Goal: Book appointment/travel/reservation

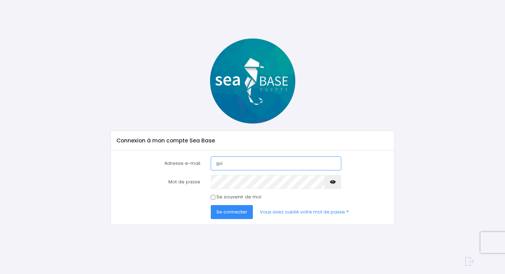
click at [254, 164] on input "gui" at bounding box center [276, 164] width 131 height 14
type input "g"
type input "[EMAIL_ADDRESS][DOMAIN_NAME]"
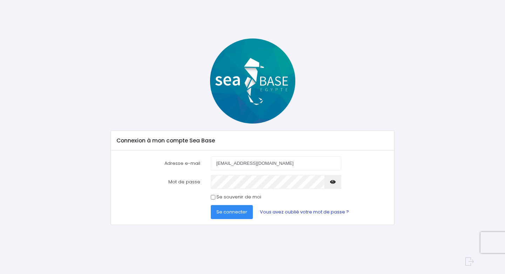
click at [286, 211] on link "Vous avez oublié votre mot de passe ?" at bounding box center [304, 212] width 100 height 14
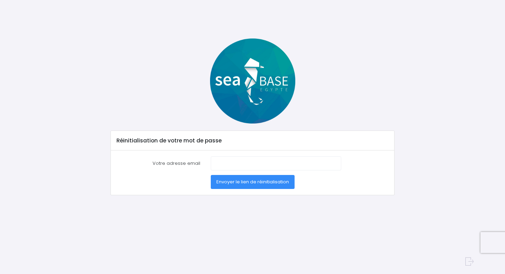
click at [276, 183] on span "Envoyer le lien de réinitialisation" at bounding box center [252, 182] width 73 height 7
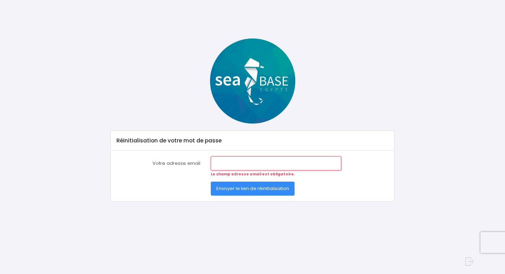
click at [275, 160] on input "Votre adresse email" at bounding box center [276, 164] width 131 height 14
type input "smssn2018@gmail.com"
click at [261, 188] on span "Envoyer le lien de réinitialisation" at bounding box center [252, 188] width 73 height 7
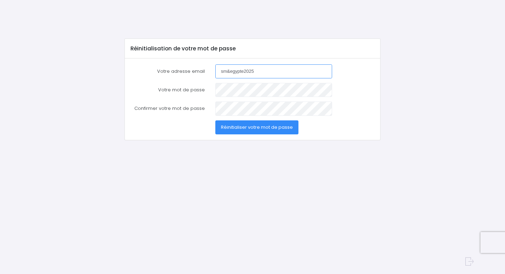
click at [243, 70] on input "sm&egypte2025" at bounding box center [273, 71] width 117 height 14
type input "sm&egyptE2025"
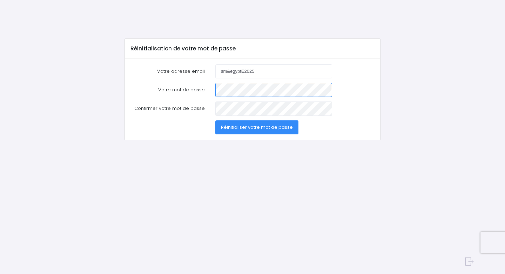
click at [183, 94] on div "Votre mot de passe" at bounding box center [252, 90] width 254 height 14
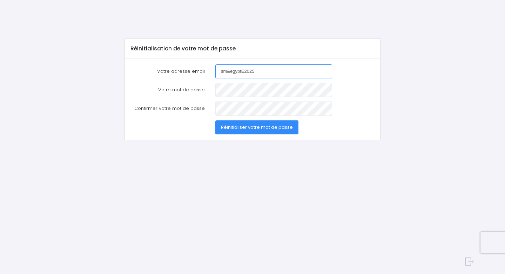
drag, startPoint x: 262, startPoint y: 69, endPoint x: 204, endPoint y: 74, distance: 58.7
click at [204, 74] on div "Votre adresse email sm&egyptE2025" at bounding box center [252, 71] width 254 height 14
click at [254, 68] on input "Votre adresse email" at bounding box center [273, 71] width 117 height 14
type input "[EMAIL_ADDRESS][DOMAIN_NAME]"
click at [251, 129] on span "Réinitialiser votre mot de passe" at bounding box center [257, 127] width 72 height 7
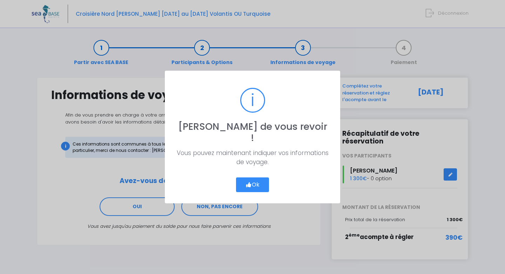
click at [259, 180] on button "Ok" at bounding box center [252, 185] width 33 height 15
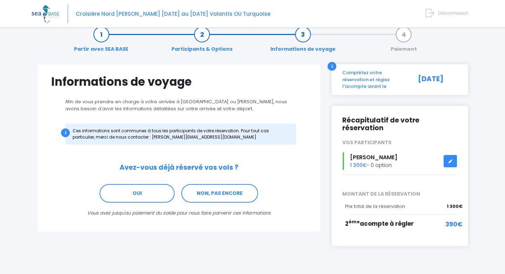
scroll to position [20, 0]
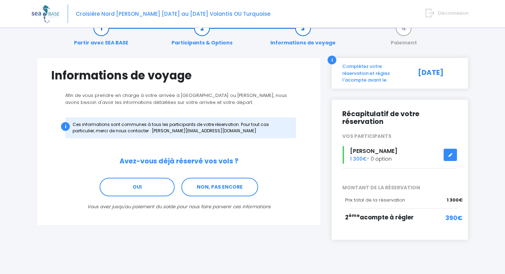
click at [450, 155] on icon at bounding box center [449, 155] width 5 height 0
click at [449, 213] on span "390€" at bounding box center [453, 217] width 17 height 9
click at [454, 213] on span "390€" at bounding box center [453, 217] width 17 height 9
click at [368, 76] on div "Complétez votre réservation et réglez l'acompte avant le" at bounding box center [373, 73] width 73 height 21
click at [448, 70] on div "05/10/2025" at bounding box center [436, 73] width 52 height 21
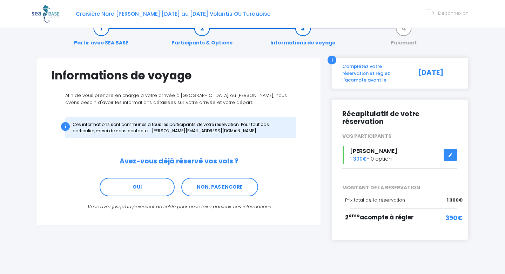
click at [458, 213] on span "390€" at bounding box center [453, 217] width 17 height 9
click at [359, 156] on span "1 300€" at bounding box center [358, 159] width 17 height 7
click at [455, 213] on span "390€" at bounding box center [453, 217] width 17 height 9
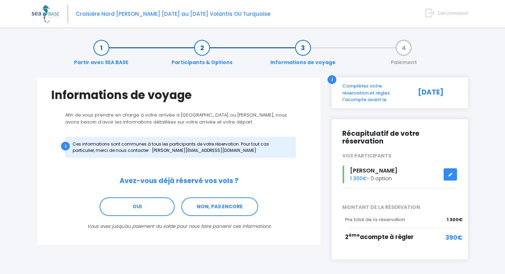
click at [363, 91] on div "Complétez votre réservation et réglez l'acompte avant le" at bounding box center [373, 93] width 73 height 21
drag, startPoint x: 431, startPoint y: 91, endPoint x: 439, endPoint y: 91, distance: 8.8
click at [431, 91] on div "05/10/2025" at bounding box center [436, 93] width 52 height 21
click at [251, 14] on span "Croisière Nord [PERSON_NAME] [DATE] au [DATE] Volantis OU Turquoise" at bounding box center [173, 13] width 194 height 7
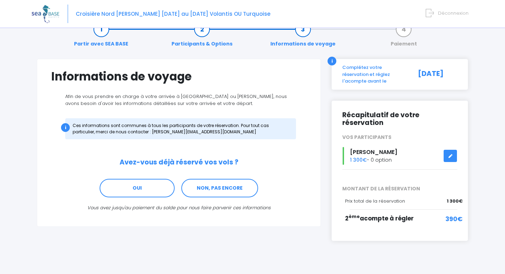
scroll to position [20, 0]
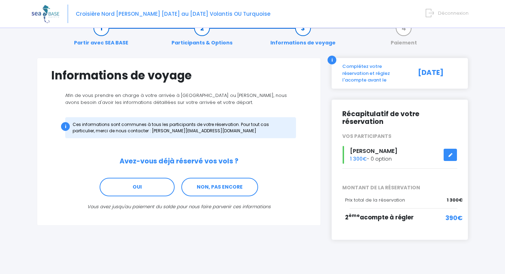
click at [457, 213] on span "390€" at bounding box center [453, 217] width 17 height 9
click at [368, 77] on div "Complétez votre réservation et réglez l'acompte avant le" at bounding box center [373, 73] width 73 height 21
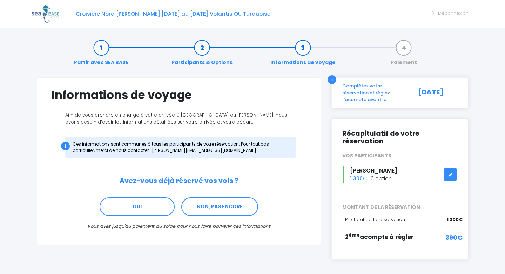
click at [251, 13] on span "Croisière Nord [PERSON_NAME] [DATE] au [DATE] Volantis OU Turquoise" at bounding box center [173, 13] width 194 height 7
click at [370, 167] on span "[PERSON_NAME]" at bounding box center [373, 171] width 47 height 8
drag, startPoint x: 384, startPoint y: 231, endPoint x: 433, endPoint y: 224, distance: 49.8
click at [392, 233] on span "2 ème acompte à régler" at bounding box center [379, 237] width 69 height 8
click at [455, 217] on span "1 300€" at bounding box center [454, 220] width 16 height 7
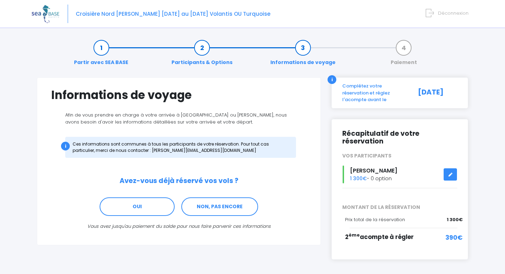
click at [449, 175] on icon at bounding box center [449, 175] width 5 height 0
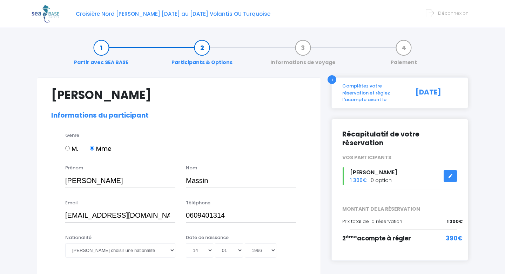
select select "N3"
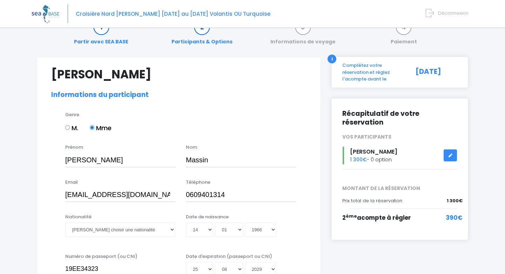
scroll to position [12, 0]
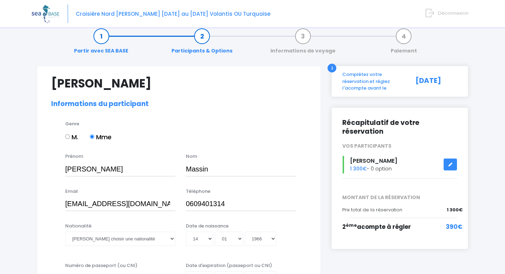
click at [459, 223] on span "390€" at bounding box center [453, 227] width 17 height 9
click at [461, 223] on span "390€" at bounding box center [453, 227] width 17 height 9
click at [343, 73] on div "Complétez votre réservation et réglez l'acompte avant le" at bounding box center [373, 81] width 73 height 21
click at [334, 68] on div "i" at bounding box center [331, 68] width 9 height 9
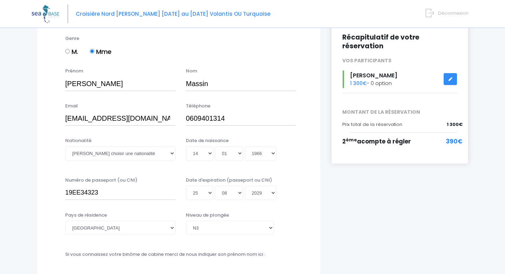
scroll to position [0, 0]
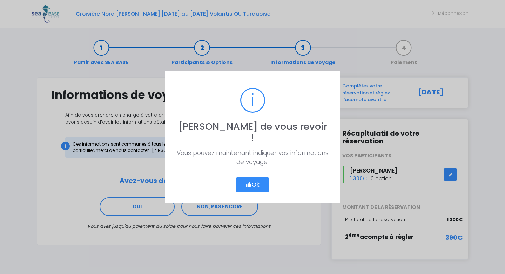
click at [261, 178] on button "Ok" at bounding box center [252, 185] width 33 height 15
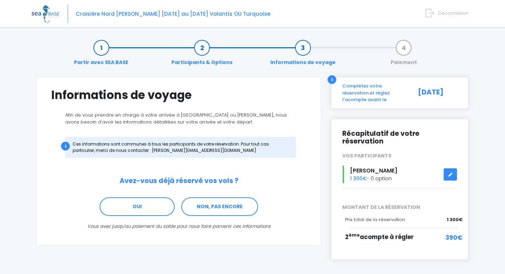
click at [446, 89] on div "05/10/2025" at bounding box center [436, 93] width 52 height 21
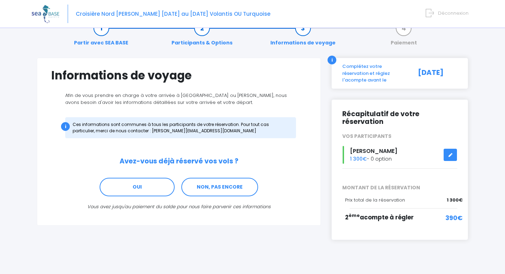
click at [460, 213] on span "390€" at bounding box center [453, 217] width 17 height 9
click at [451, 213] on span "390€" at bounding box center [453, 217] width 17 height 9
click at [455, 213] on span "390€" at bounding box center [453, 217] width 17 height 9
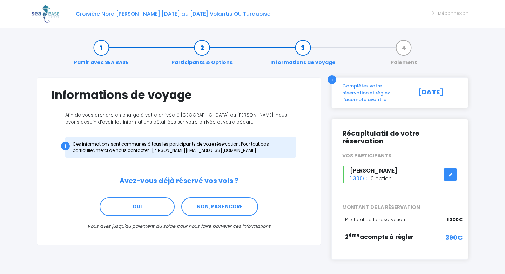
click at [56, 16] on img at bounding box center [46, 14] width 28 height 18
click at [56, 15] on img at bounding box center [46, 14] width 28 height 18
click at [362, 93] on div "Complétez votre réservation et réglez l'acompte avant le" at bounding box center [373, 93] width 73 height 21
drag, startPoint x: 442, startPoint y: 90, endPoint x: 442, endPoint y: 95, distance: 5.6
click at [442, 91] on div "05/10/2025" at bounding box center [436, 93] width 52 height 21
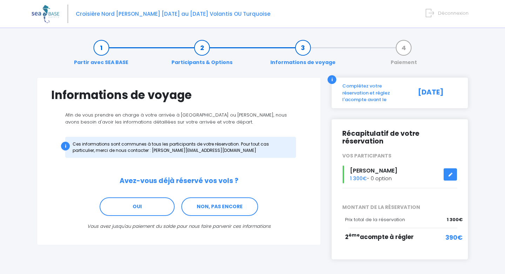
click at [332, 83] on div "i" at bounding box center [331, 79] width 9 height 9
click at [267, 16] on span "Croisière Nord [PERSON_NAME] [DATE] au [DATE] Volantis OU Turquoise" at bounding box center [173, 13] width 194 height 7
click at [140, 207] on link "OUI" at bounding box center [137, 207] width 75 height 19
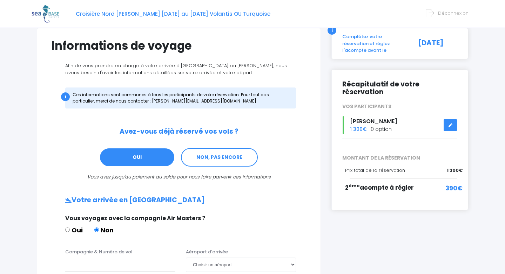
scroll to position [10, 0]
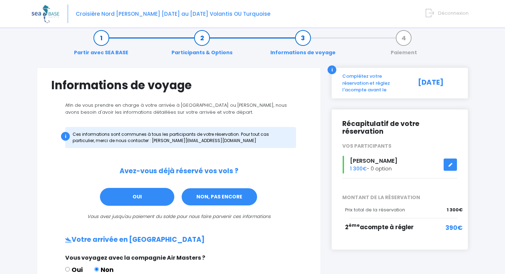
click at [230, 194] on link "NON, PAS ENCORE" at bounding box center [219, 197] width 77 height 19
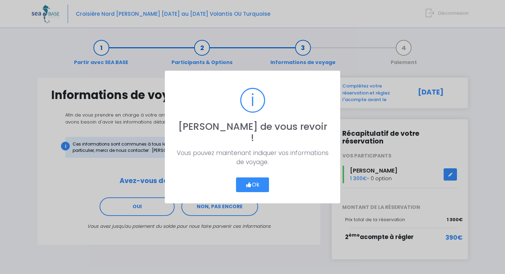
click at [259, 178] on button "Ok" at bounding box center [252, 185] width 33 height 15
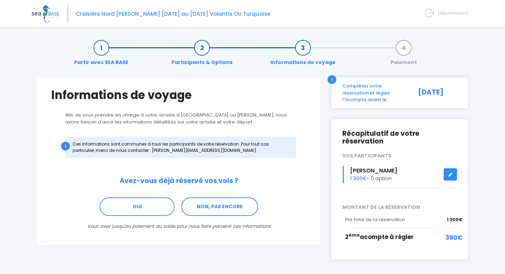
click at [440, 95] on div "[DATE]" at bounding box center [436, 93] width 52 height 21
click at [228, 206] on link "NON, PAS ENCORE" at bounding box center [219, 207] width 77 height 19
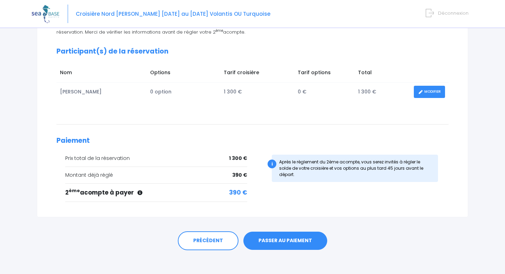
scroll to position [94, 0]
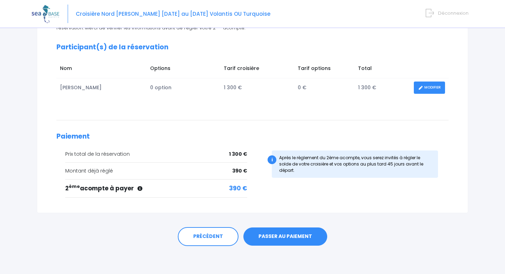
click at [288, 235] on link "PASSER AU PAIEMENT" at bounding box center [285, 237] width 84 height 18
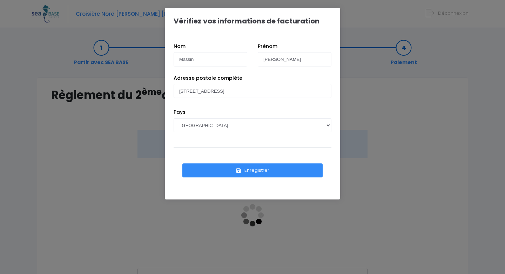
click at [252, 171] on button "Enregistrer" at bounding box center [252, 171] width 140 height 14
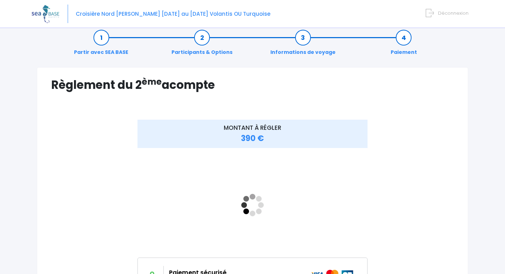
scroll to position [11, 0]
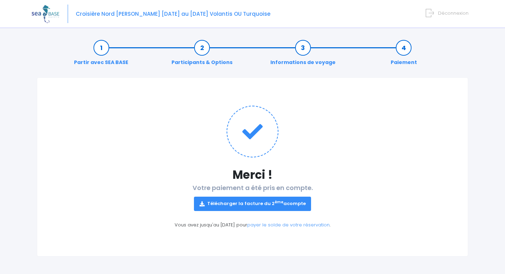
click at [261, 201] on link "Télécharger la facture du 2 ème acompte" at bounding box center [252, 204] width 117 height 14
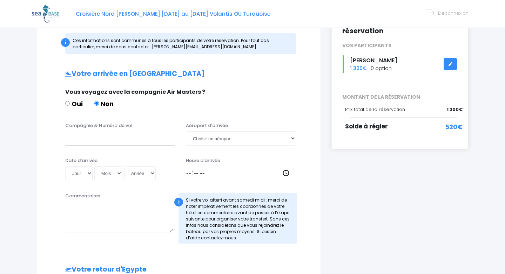
scroll to position [111, 0]
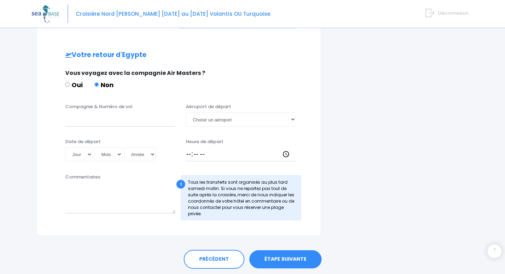
scroll to position [341, 0]
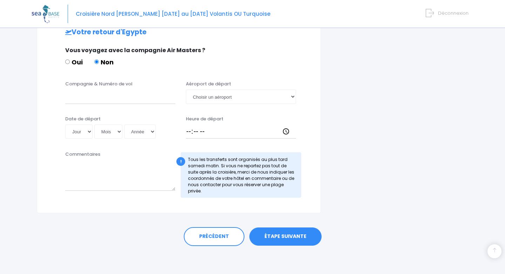
click at [294, 235] on link "ÉTAPE SUIVANTE" at bounding box center [285, 237] width 72 height 18
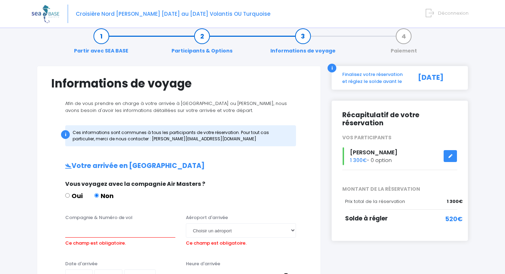
scroll to position [0, 0]
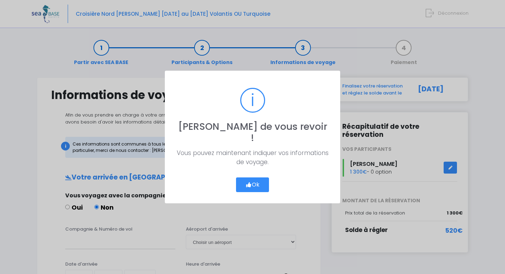
click at [260, 179] on button "Ok" at bounding box center [252, 185] width 33 height 15
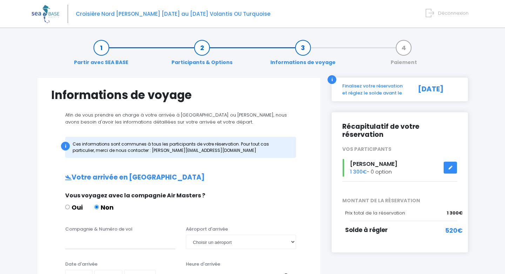
click at [431, 87] on div "[DATE]" at bounding box center [436, 90] width 52 height 14
click at [106, 48] on link "Partir avec SEA BASE" at bounding box center [100, 55] width 61 height 22
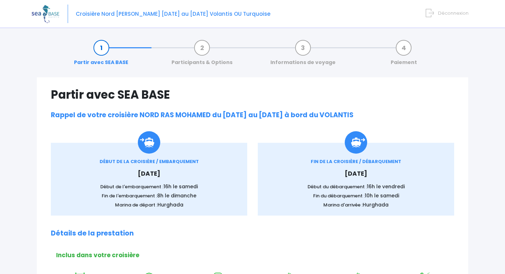
scroll to position [1, 0]
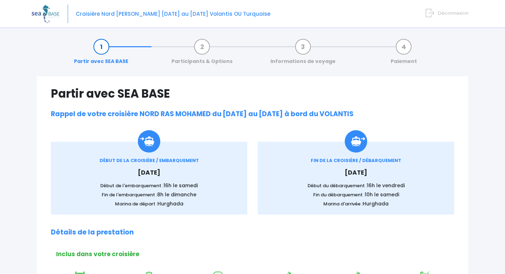
click at [203, 44] on link "Participants & Options" at bounding box center [202, 54] width 68 height 22
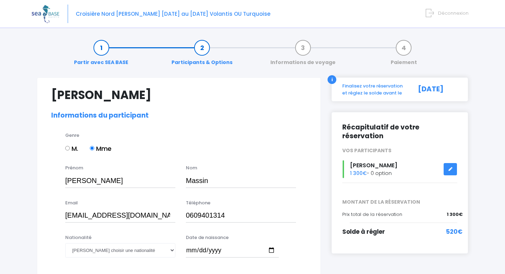
select select "N3"
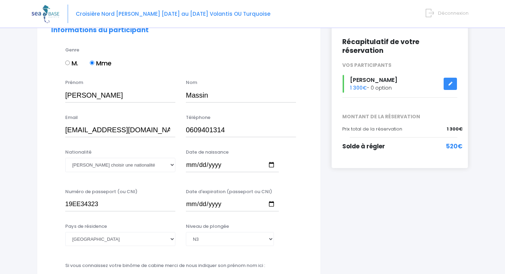
scroll to position [91, 0]
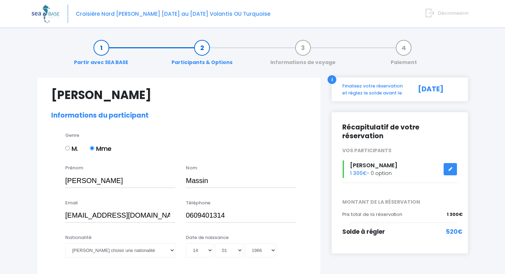
select select "N3"
click at [302, 49] on link "Informations de voyage" at bounding box center [303, 55] width 72 height 22
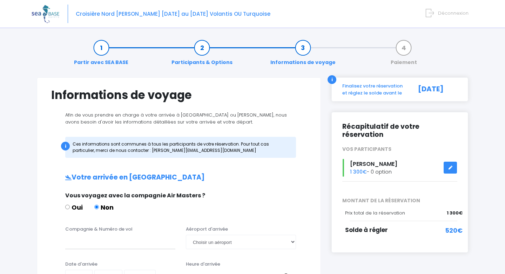
click at [46, 10] on img at bounding box center [46, 14] width 28 height 18
click at [87, 14] on span "Croisière Nord [PERSON_NAME] [DATE] au [DATE] Volantis OU Turquoise" at bounding box center [173, 13] width 194 height 7
click at [46, 14] on img at bounding box center [46, 14] width 28 height 18
click at [205, 49] on link "Participants & Options" at bounding box center [202, 55] width 68 height 22
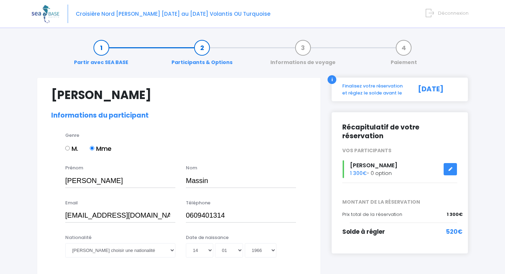
select select "N3"
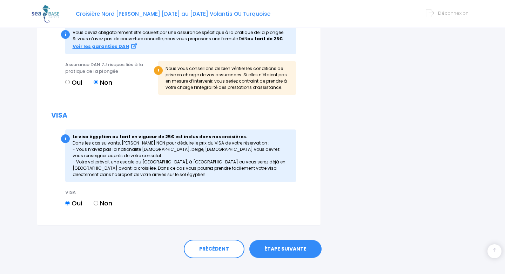
scroll to position [735, 0]
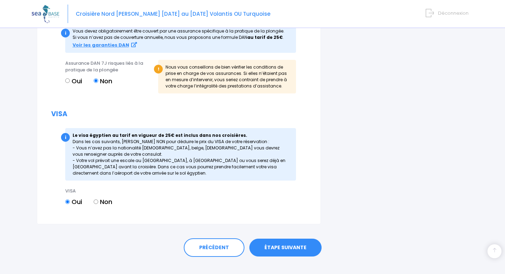
click at [307, 243] on link "ÉTAPE SUIVANTE" at bounding box center [285, 248] width 72 height 18
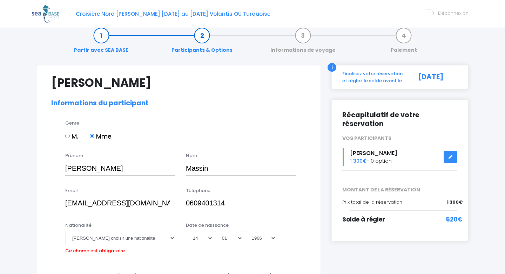
scroll to position [14, 0]
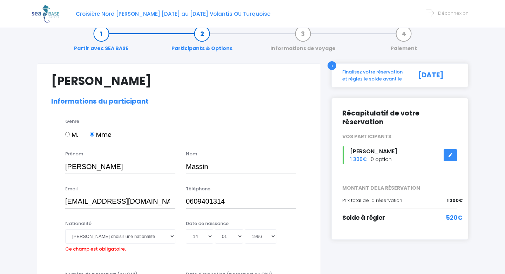
click at [449, 155] on icon at bounding box center [449, 155] width 5 height 0
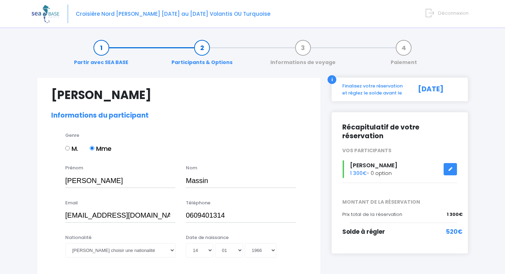
select select "N3"
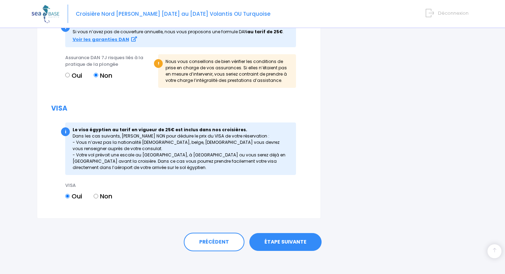
scroll to position [746, 0]
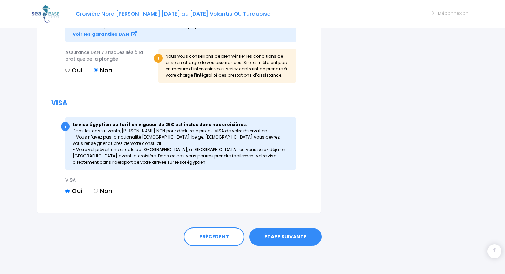
click at [308, 239] on link "ÉTAPE SUIVANTE" at bounding box center [285, 237] width 72 height 18
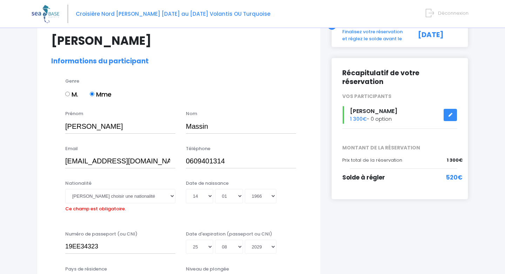
scroll to position [54, 0]
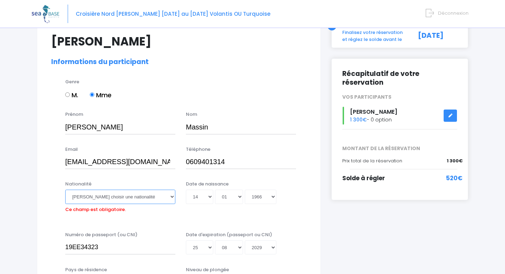
click at [174, 194] on select "Veuillez choisir une nationalité Afghane Albanaise Algerienne Allemande America…" at bounding box center [120, 197] width 110 height 14
select select "Française"
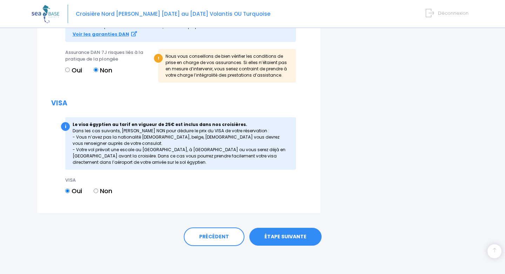
scroll to position [746, 0]
click at [280, 239] on link "ÉTAPE SUIVANTE" at bounding box center [285, 237] width 72 height 18
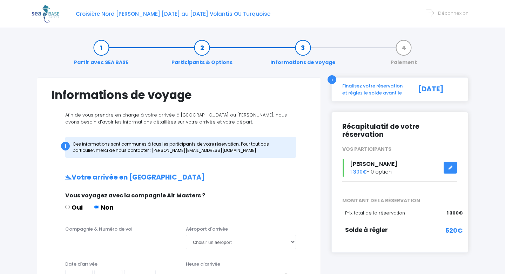
click at [446, 87] on div "[DATE]" at bounding box center [436, 90] width 52 height 14
click at [451, 226] on span "520€" at bounding box center [454, 230] width 18 height 9
click at [101, 47] on link "Partir avec SEA BASE" at bounding box center [100, 55] width 61 height 22
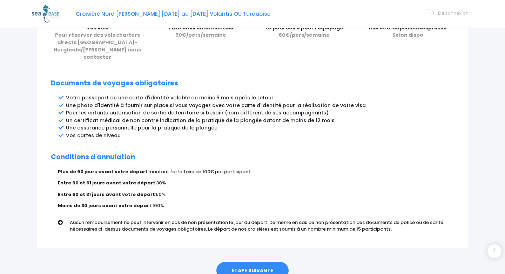
scroll to position [366, 0]
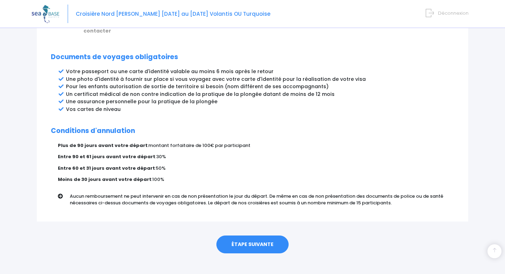
click at [256, 242] on link "ÉTAPE SUIVANTE" at bounding box center [252, 245] width 72 height 18
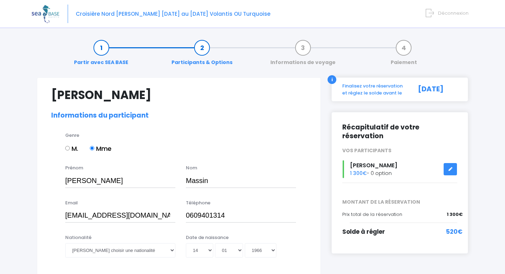
select select "N3"
click at [303, 49] on link "Informations de voyage" at bounding box center [303, 55] width 72 height 22
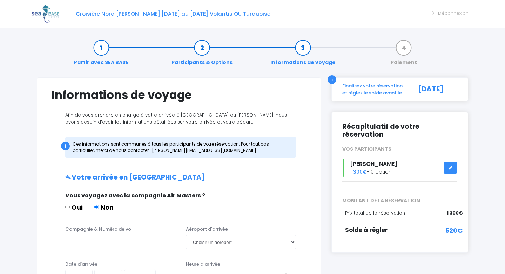
click at [404, 53] on link "Paiement" at bounding box center [403, 55] width 33 height 22
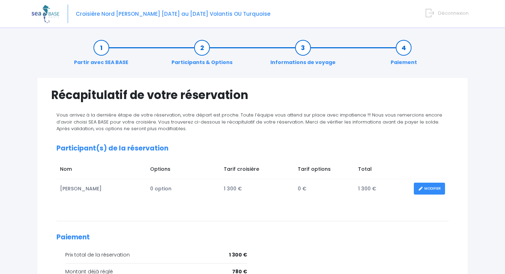
click at [458, 14] on span "Déconnexion" at bounding box center [453, 13] width 30 height 7
